Goal: Obtain resource: Download file/media

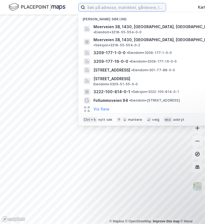
click at [104, 11] on input at bounding box center [125, 7] width 81 height 8
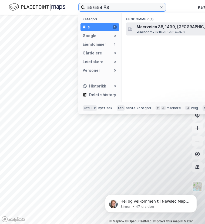
type input "55/554 ÅS"
click at [177, 26] on span "Moerveien 3B, 1430, [GEOGRAPHIC_DATA], [GEOGRAPHIC_DATA]" at bounding box center [198, 27] width 122 height 6
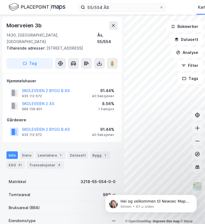
scroll to position [54, 0]
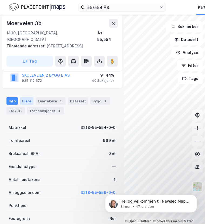
click at [30, 97] on div "Eiere" at bounding box center [27, 101] width 14 height 8
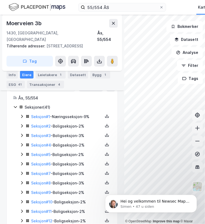
scroll to position [108, 0]
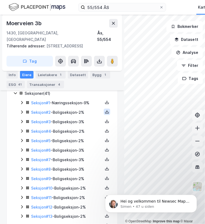
click at [105, 110] on icon at bounding box center [107, 112] width 4 height 4
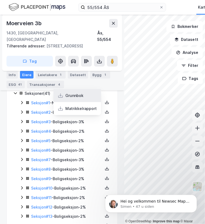
click at [83, 91] on div "Grunnbok" at bounding box center [78, 95] width 48 height 13
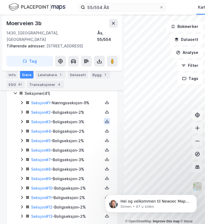
click at [107, 120] on icon at bounding box center [107, 121] width 1 height 2
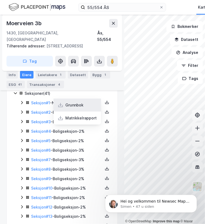
click at [80, 103] on div "Grunnbok" at bounding box center [78, 105] width 48 height 13
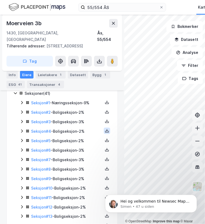
click at [107, 129] on icon at bounding box center [107, 130] width 1 height 2
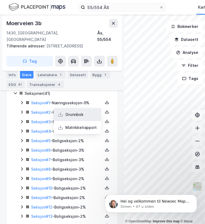
click at [79, 111] on div "Grunnbok" at bounding box center [75, 114] width 18 height 6
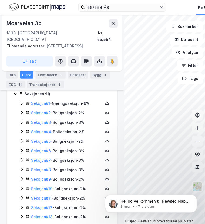
scroll to position [103, 0]
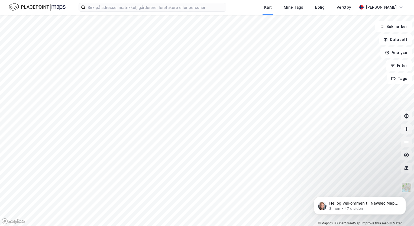
click at [191, 12] on div "Kart Mine Tags Bolig Verktøy [PERSON_NAME]" at bounding box center [207, 7] width 414 height 15
click at [190, 8] on input at bounding box center [155, 7] width 140 height 8
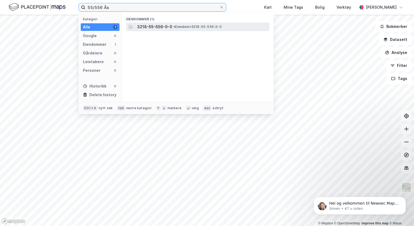
type input "55/556 Ås"
click at [191, 28] on span "• Eiendom • 3218-55-556-0-0" at bounding box center [197, 27] width 48 height 4
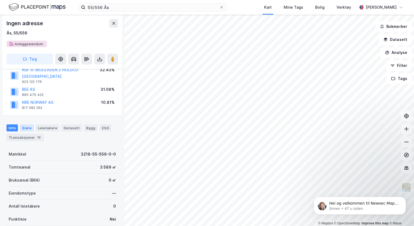
click at [32, 124] on div "Eiere" at bounding box center [27, 127] width 14 height 7
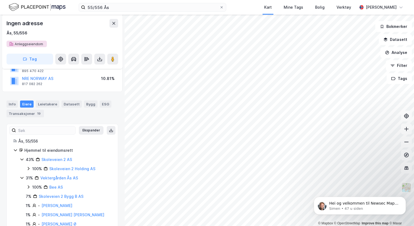
scroll to position [108, 0]
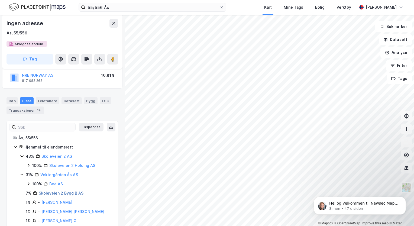
click at [63, 191] on link "Skoleveien 2 Bygg B AS" at bounding box center [61, 193] width 45 height 5
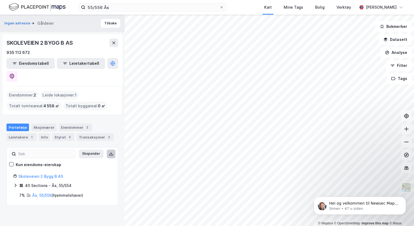
click at [110, 149] on button at bounding box center [111, 153] width 9 height 9
click at [116, 24] on div "Ingen adresse Gårdeier Tilbake" at bounding box center [62, 23] width 125 height 17
click at [108, 24] on button "Tilbake" at bounding box center [110, 23] width 19 height 9
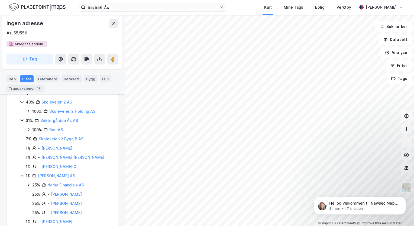
scroll to position [108, 0]
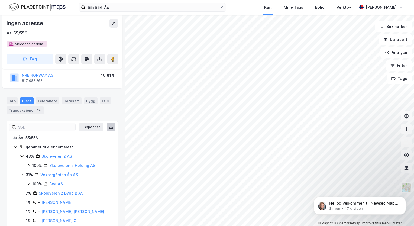
click at [109, 125] on icon at bounding box center [111, 127] width 4 height 4
drag, startPoint x: 86, startPoint y: 108, endPoint x: 95, endPoint y: 86, distance: 23.7
click at [86, 108] on div "Info [PERSON_NAME] Datasett Bygg ESG Transaksjoner 19" at bounding box center [62, 103] width 125 height 25
click at [103, 61] on button at bounding box center [99, 59] width 11 height 11
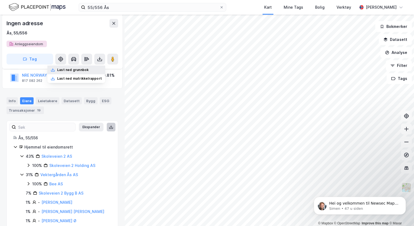
click at [100, 71] on div "Last ned grunnbok" at bounding box center [76, 70] width 58 height 9
